Goal: Use online tool/utility: Utilize a website feature to perform a specific function

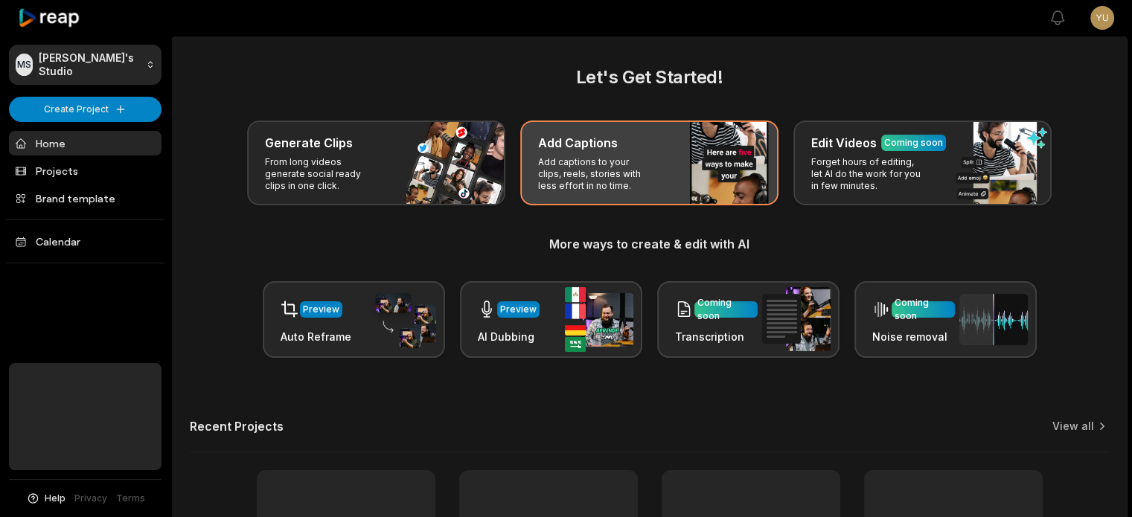
click at [753, 168] on div "Add Captions Add captions to your clips, reels, stories with less effort in no …" at bounding box center [649, 163] width 258 height 85
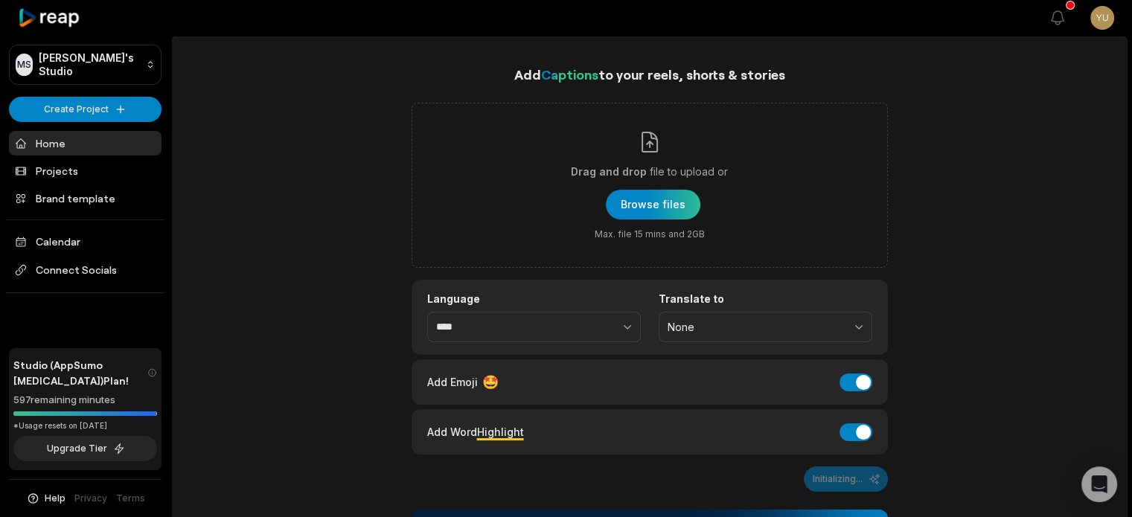
click at [60, 145] on link "Home" at bounding box center [85, 143] width 153 height 25
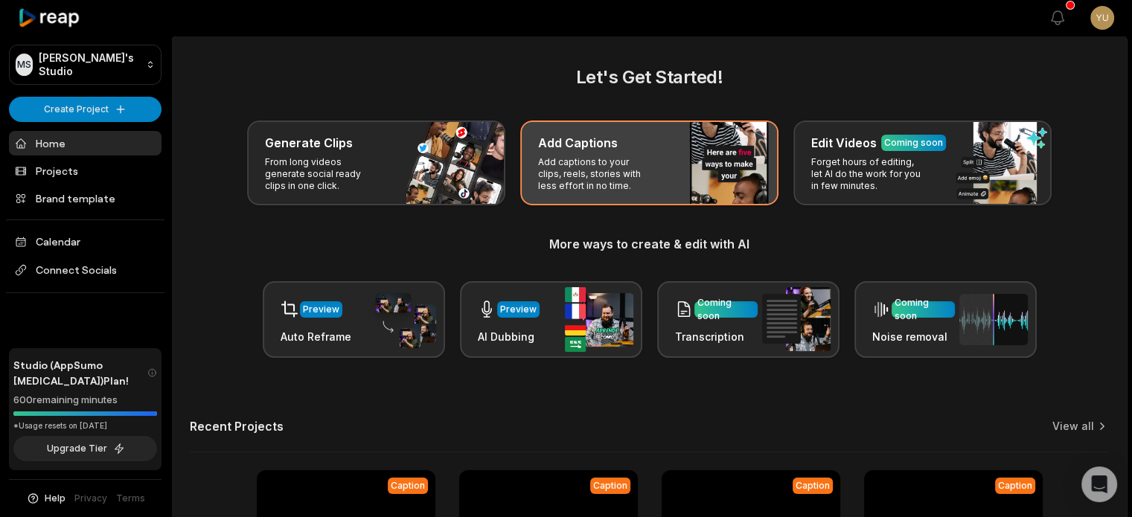
click at [576, 156] on p "Add captions to your clips, reels, stories with less effort in no time." at bounding box center [595, 174] width 115 height 36
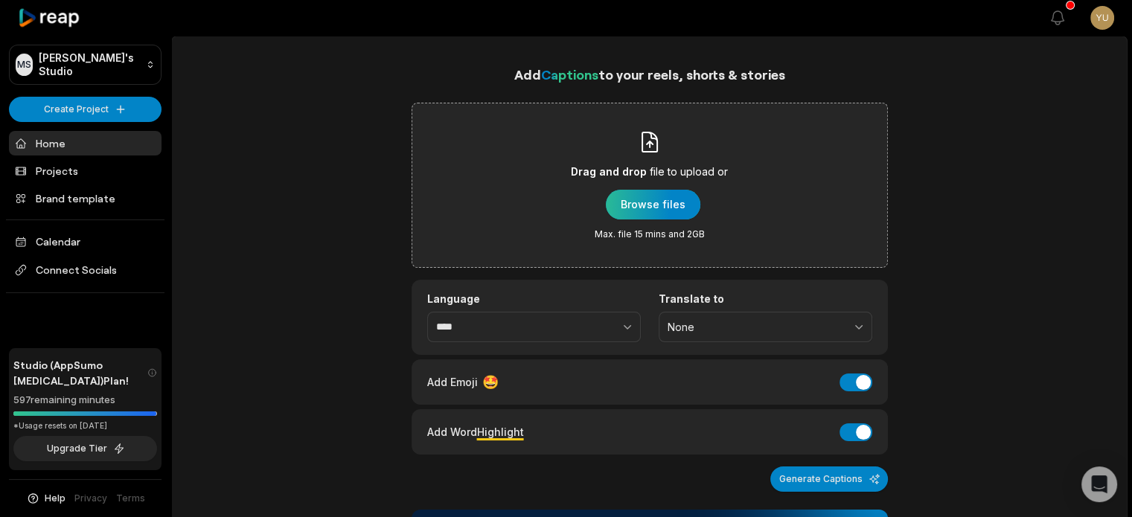
click at [635, 204] on div "button" at bounding box center [653, 205] width 94 height 30
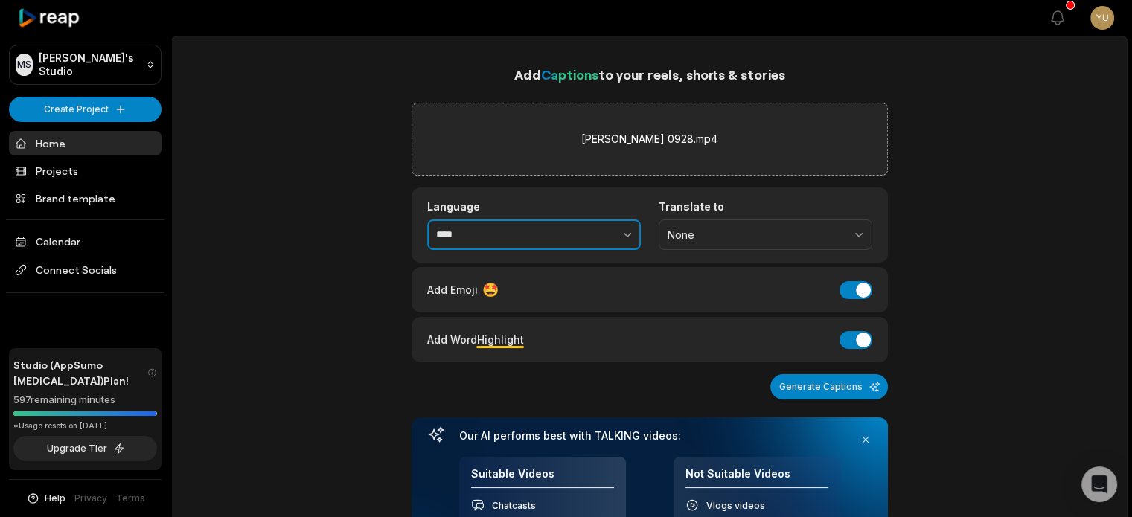
click at [621, 233] on icon "button" at bounding box center [627, 234] width 15 height 15
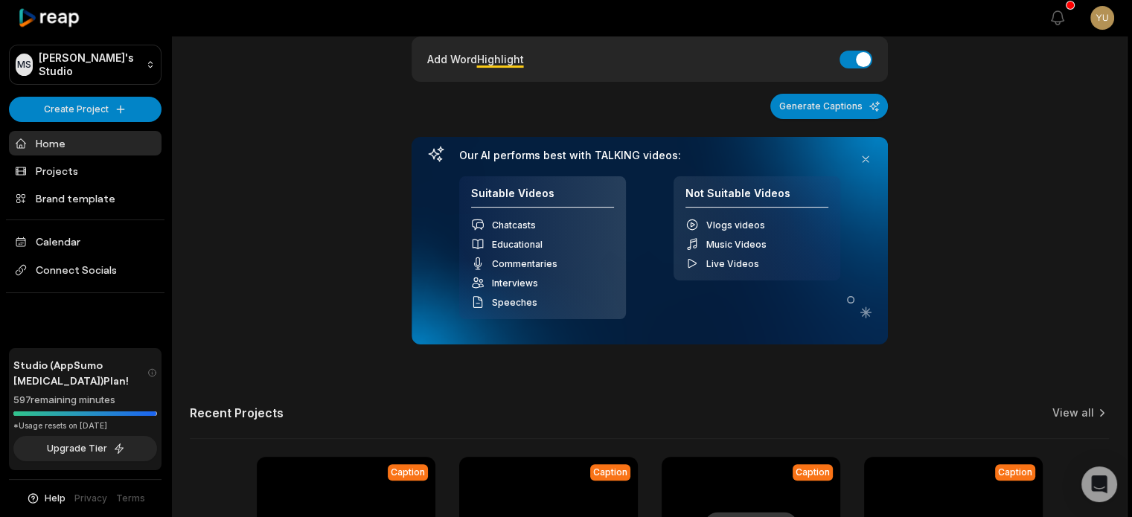
scroll to position [298, 0]
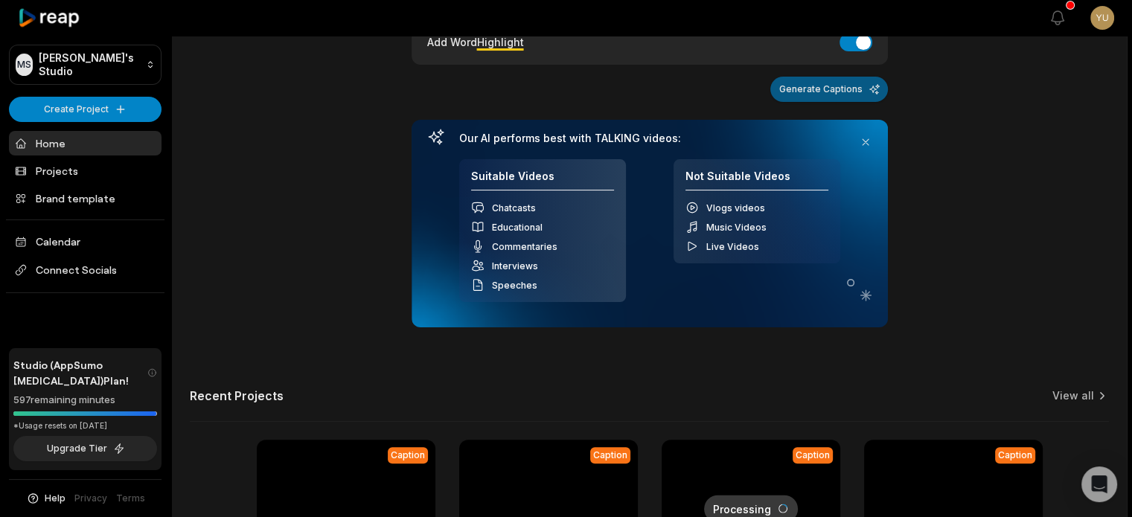
type input "**********"
click at [821, 93] on button "Generate Captions" at bounding box center [829, 89] width 118 height 25
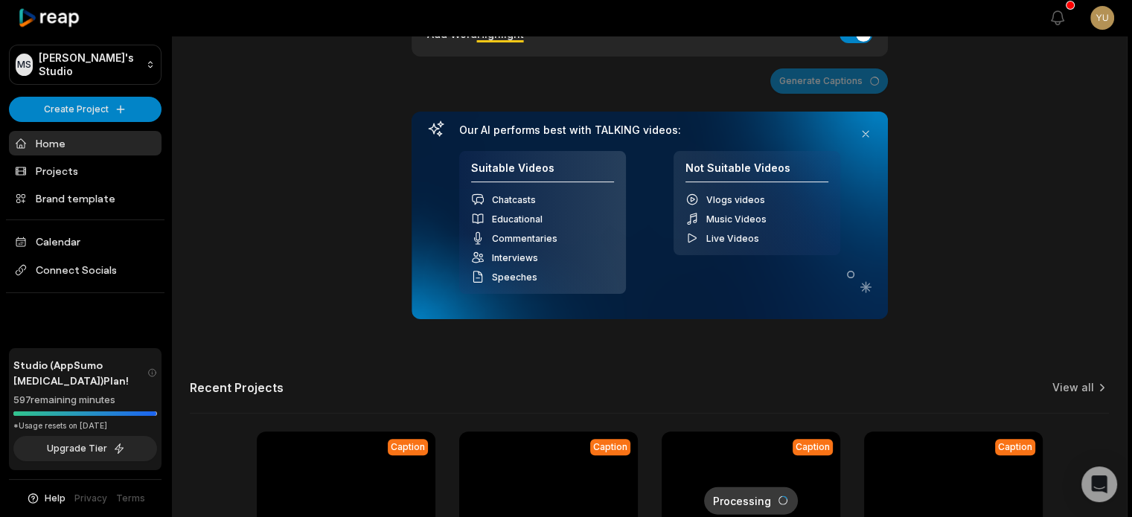
scroll to position [118, 0]
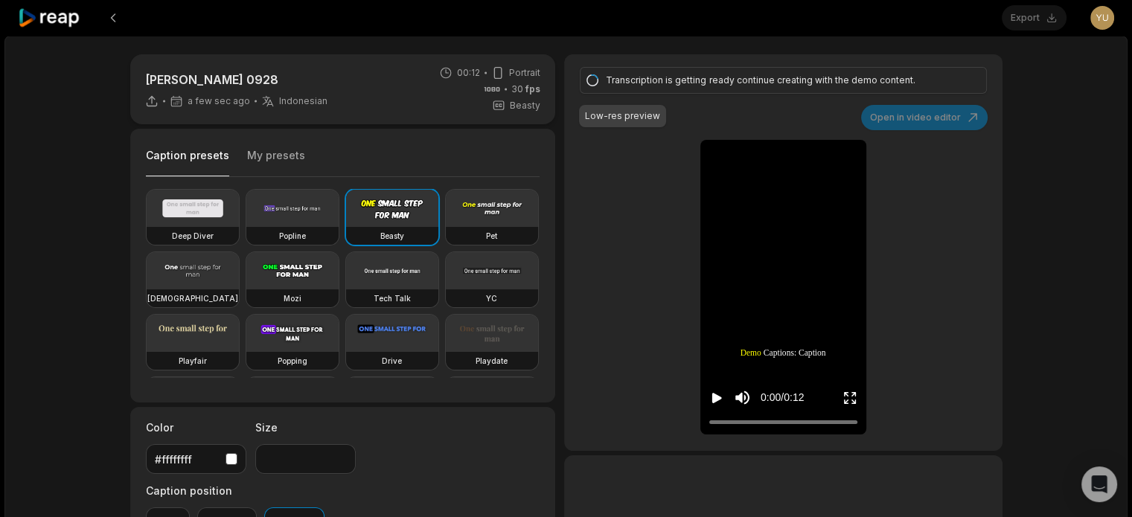
click at [984, 50] on div "[PERSON_NAME] 0928 a few sec ago Indonesian id 00:12 Portrait 30 fps Beasty Cap…" at bounding box center [565, 441] width 1123 height 810
click at [884, 82] on div "Transcription is getting ready continue creating with the demo content." at bounding box center [781, 80] width 350 height 13
click at [1024, 23] on div "Export Open user menu" at bounding box center [1057, 18] width 112 height 36
click at [1033, 16] on div "Export Open user menu" at bounding box center [1057, 18] width 112 height 36
click at [274, 216] on video at bounding box center [292, 208] width 92 height 37
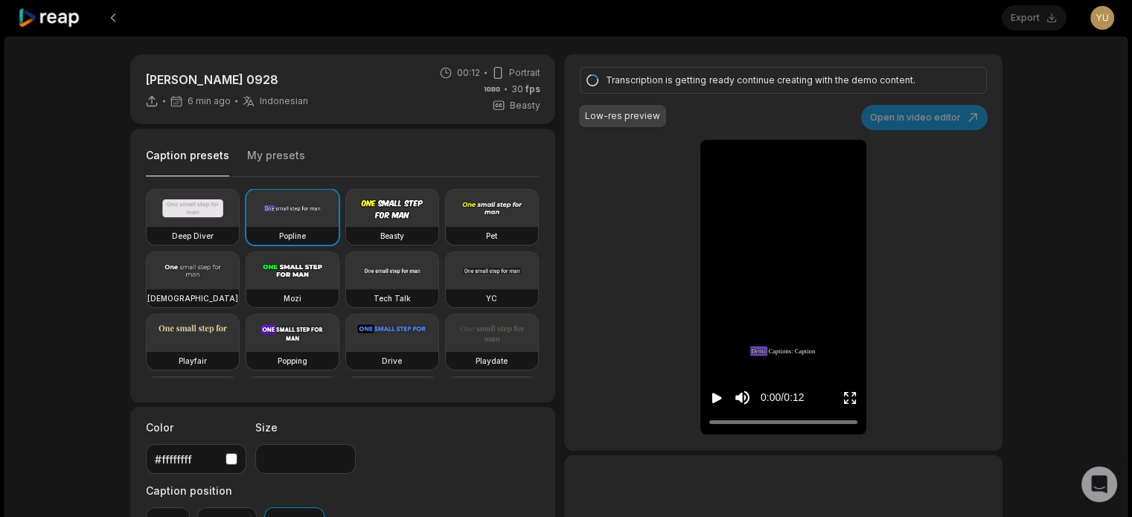
click at [385, 218] on video at bounding box center [392, 208] width 92 height 37
type input "**"
click at [717, 397] on icon "Play video" at bounding box center [717, 398] width 10 height 10
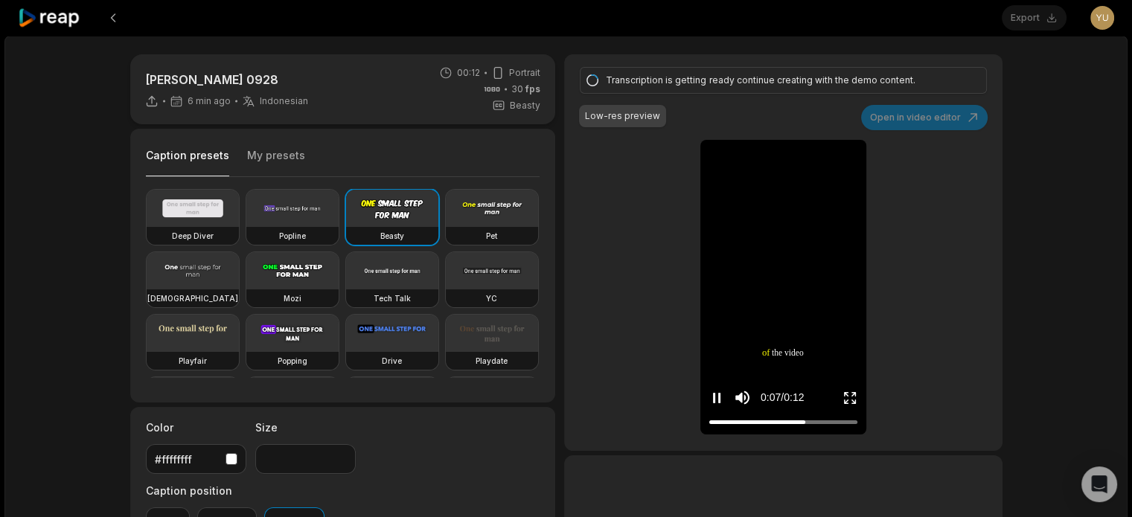
click at [715, 395] on icon "Pause video" at bounding box center [716, 398] width 15 height 15
